Goal: Task Accomplishment & Management: Manage account settings

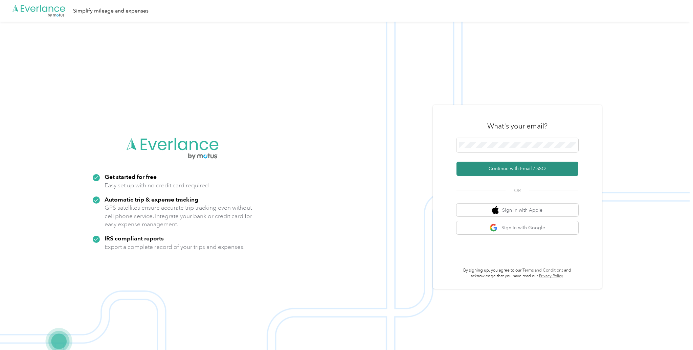
click at [517, 171] on button "Continue with Email / SSO" at bounding box center [517, 169] width 122 height 14
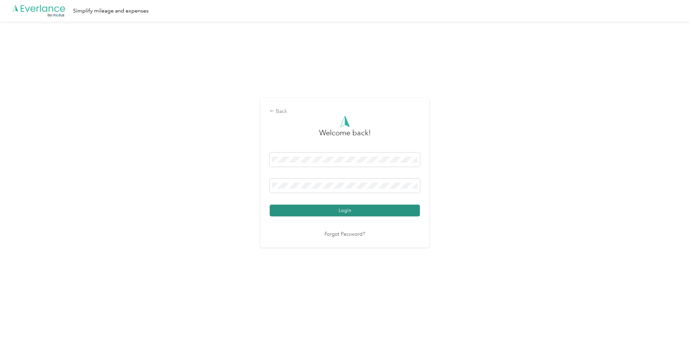
click at [352, 208] on button "Login" at bounding box center [345, 211] width 150 height 12
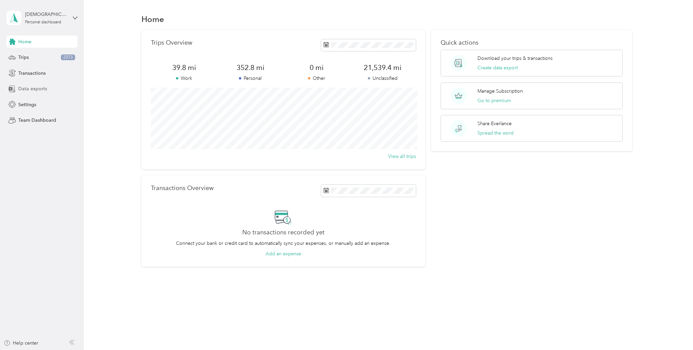
click at [34, 87] on span "Data exports" at bounding box center [32, 88] width 29 height 7
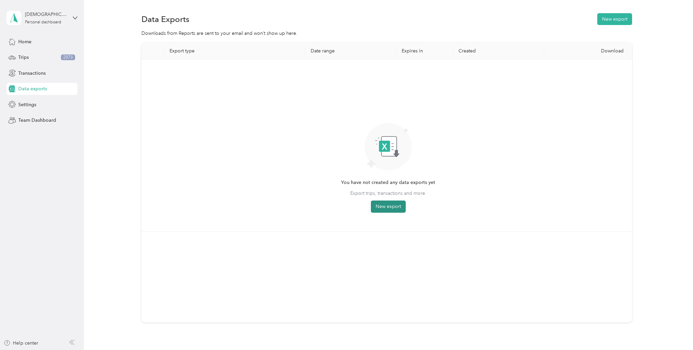
click at [388, 204] on button "New export" at bounding box center [388, 207] width 35 height 12
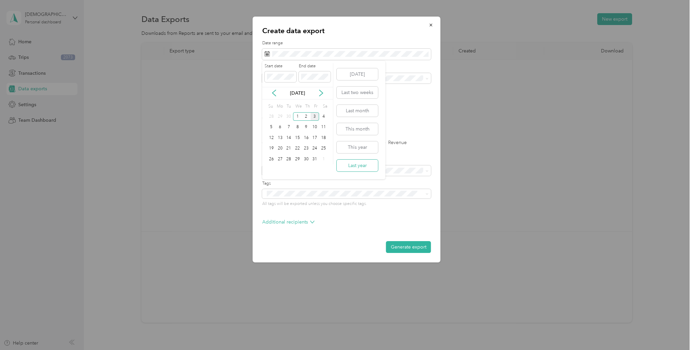
click at [355, 163] on button "Last year" at bounding box center [357, 166] width 41 height 12
click at [398, 246] on button "Generate export" at bounding box center [408, 247] width 45 height 12
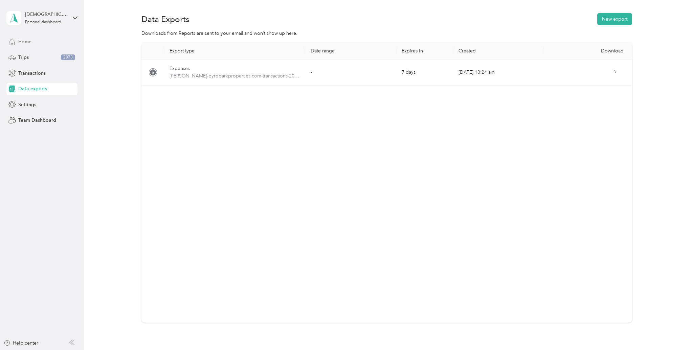
click at [28, 43] on span "Home" at bounding box center [24, 41] width 13 height 7
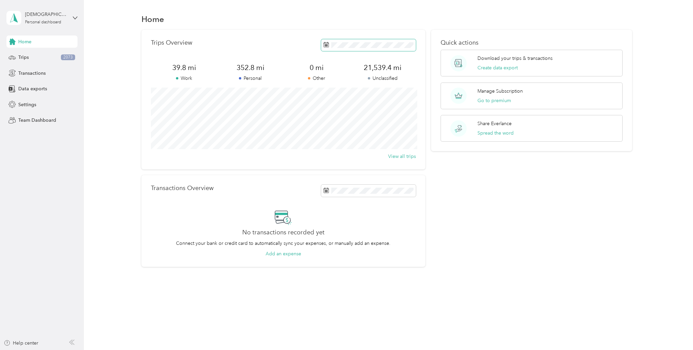
click at [416, 45] on span at bounding box center [368, 45] width 95 height 12
click at [416, 157] on button "Last year" at bounding box center [418, 157] width 41 height 12
